Goal: Find specific page/section: Find specific page/section

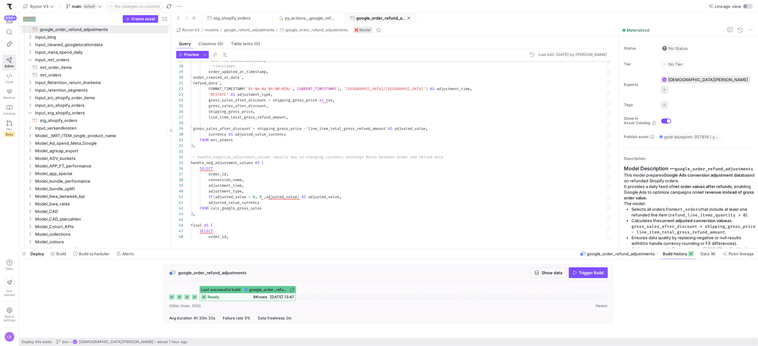
scroll to position [244, 0]
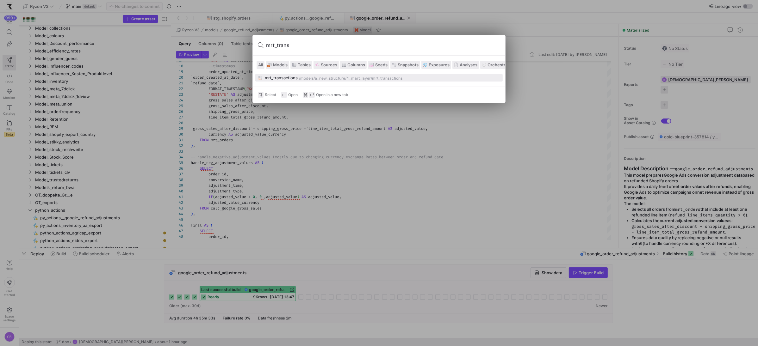
type input "mrt_trans"
click at [287, 76] on div "mrt_transactions" at bounding box center [281, 77] width 33 height 5
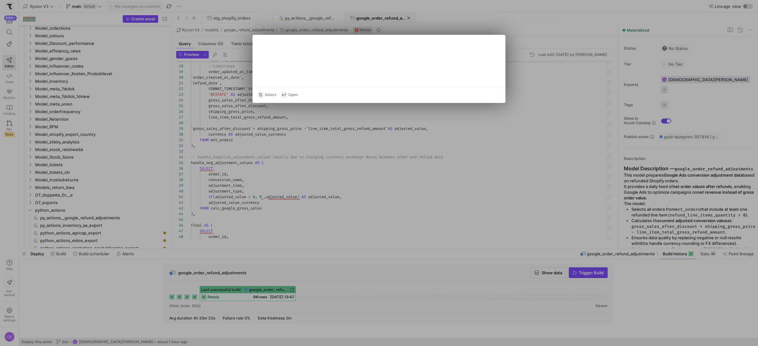
type textarea "-- mrt_transactions -- Purpose: final mrt_transactions model {{ config(material…"
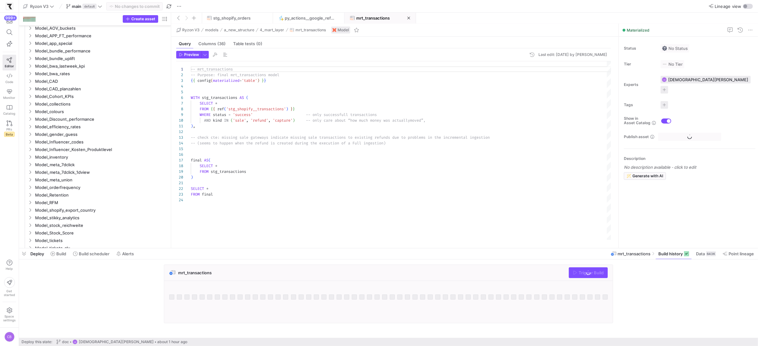
scroll to position [91, 0]
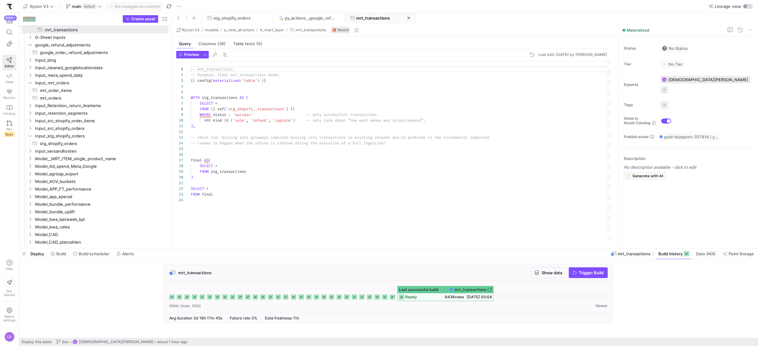
click at [403, 116] on div "-- mrt_transactions -- Purpose: final mrt_transactions model { { config ( mater…" at bounding box center [401, 150] width 420 height 179
